Goal: Information Seeking & Learning: Learn about a topic

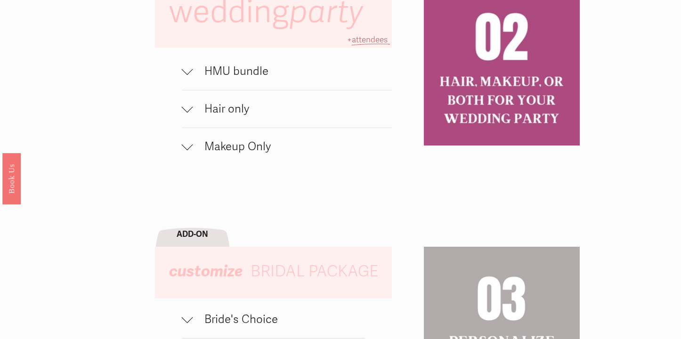
scroll to position [660, 0]
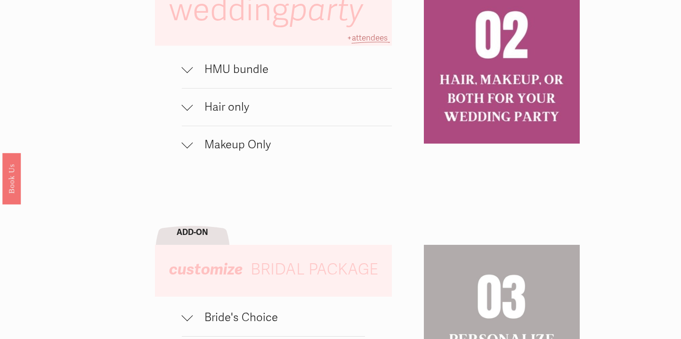
click at [278, 148] on span "Makeup Only" at bounding box center [292, 145] width 199 height 14
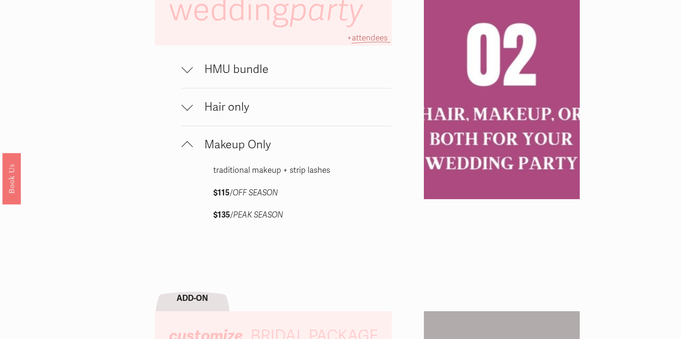
click at [255, 107] on span "Hair only" at bounding box center [292, 107] width 199 height 14
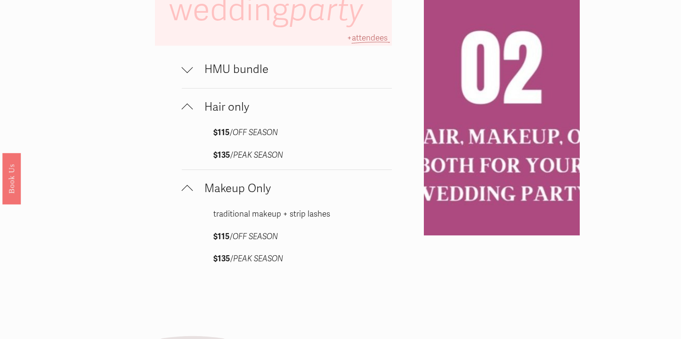
click at [284, 70] on span "HMU bundle" at bounding box center [292, 70] width 199 height 14
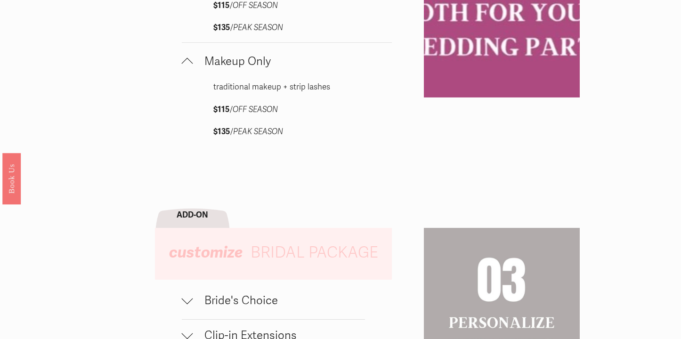
scroll to position [1023, 0]
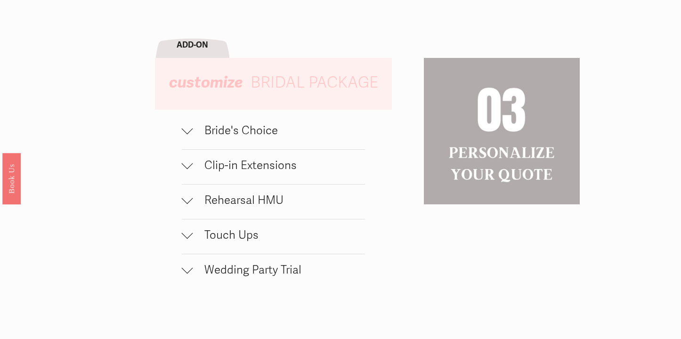
click at [244, 172] on span "Clip-in Extensions" at bounding box center [279, 166] width 172 height 14
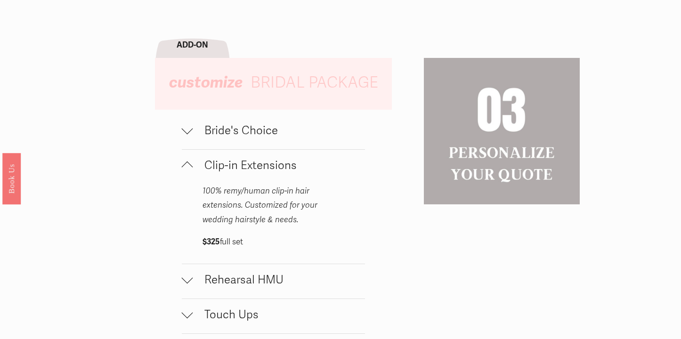
click at [259, 140] on button "Bride's Choice" at bounding box center [273, 132] width 183 height 34
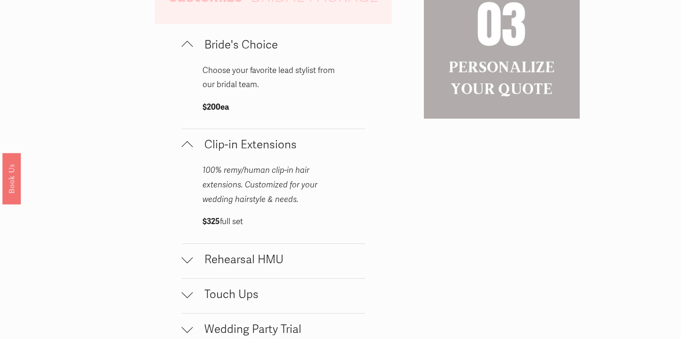
scroll to position [1150, 0]
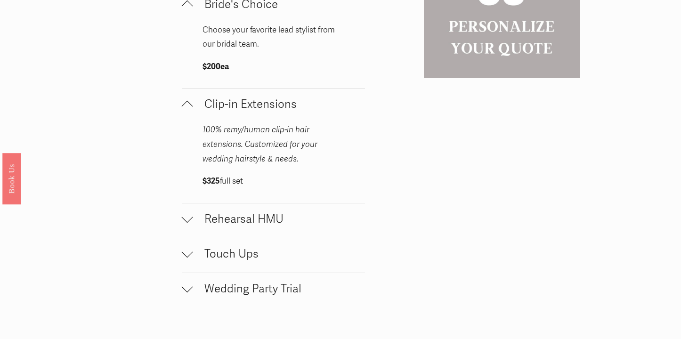
click at [271, 221] on span "Rehearsal HMU" at bounding box center [279, 219] width 172 height 14
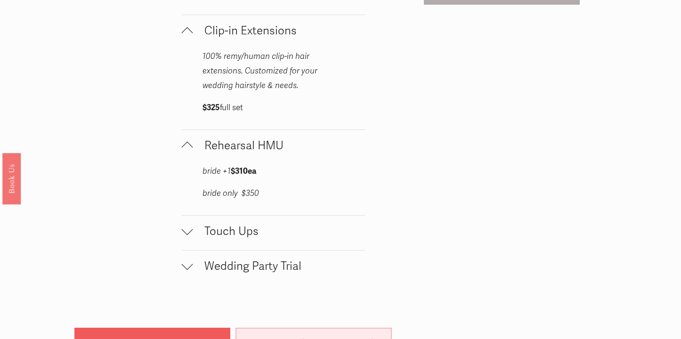
scroll to position [1256, 0]
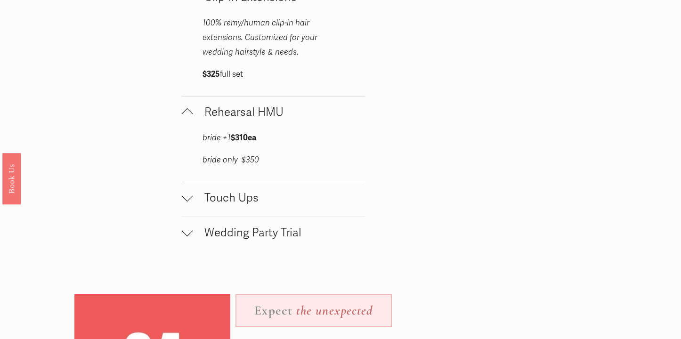
click at [270, 217] on button "Touch Ups" at bounding box center [273, 199] width 183 height 34
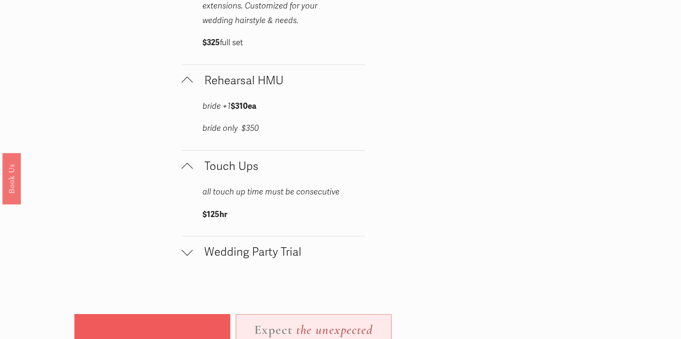
scroll to position [1291, 0]
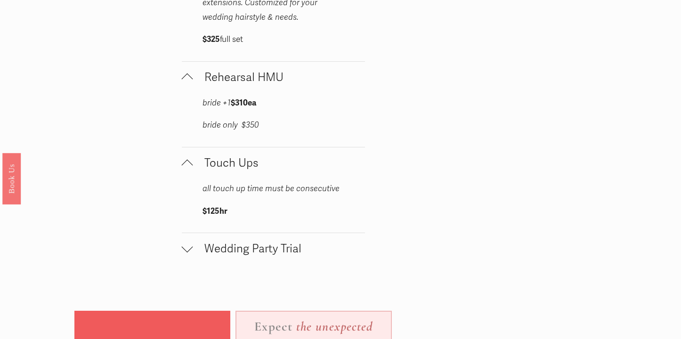
click at [269, 253] on span "Wedding Party Trial" at bounding box center [279, 249] width 172 height 14
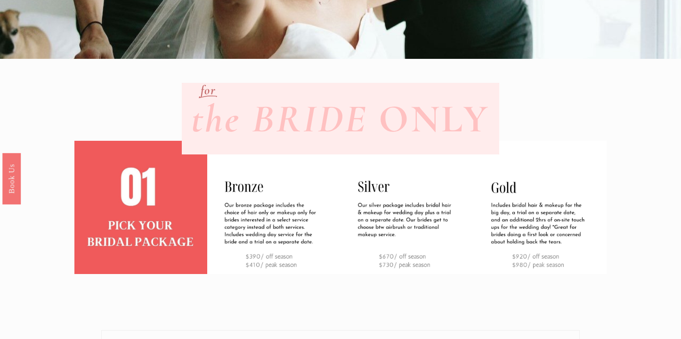
scroll to position [233, 0]
